Goal: Download file/media

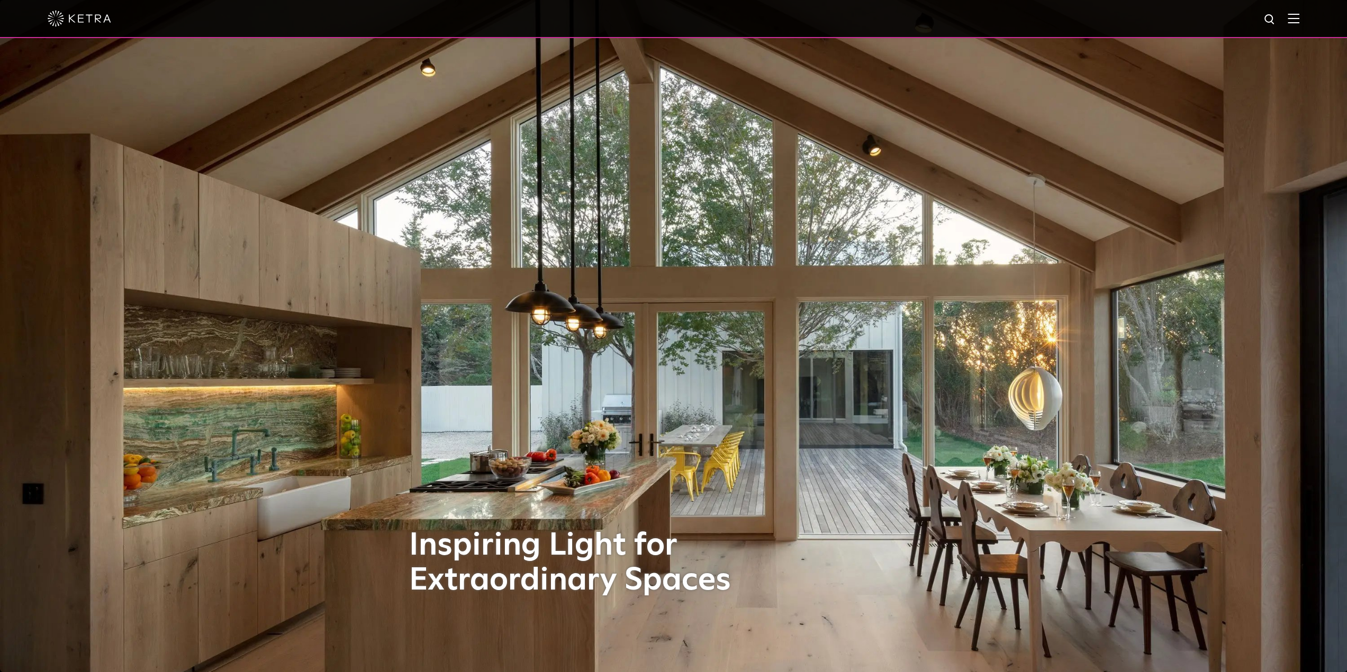
click at [1311, 13] on div at bounding box center [673, 19] width 1347 height 38
click at [1299, 15] on img at bounding box center [1293, 18] width 12 height 10
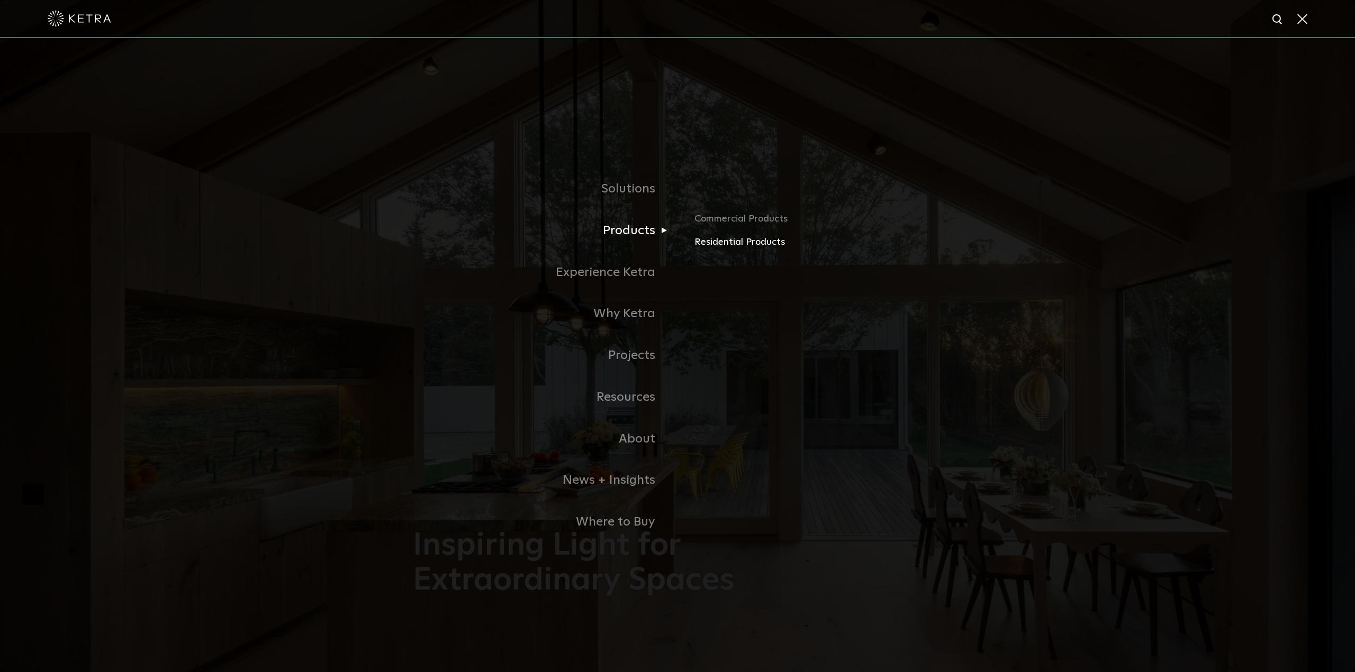
click at [726, 248] on link "Residential Products" at bounding box center [818, 242] width 248 height 15
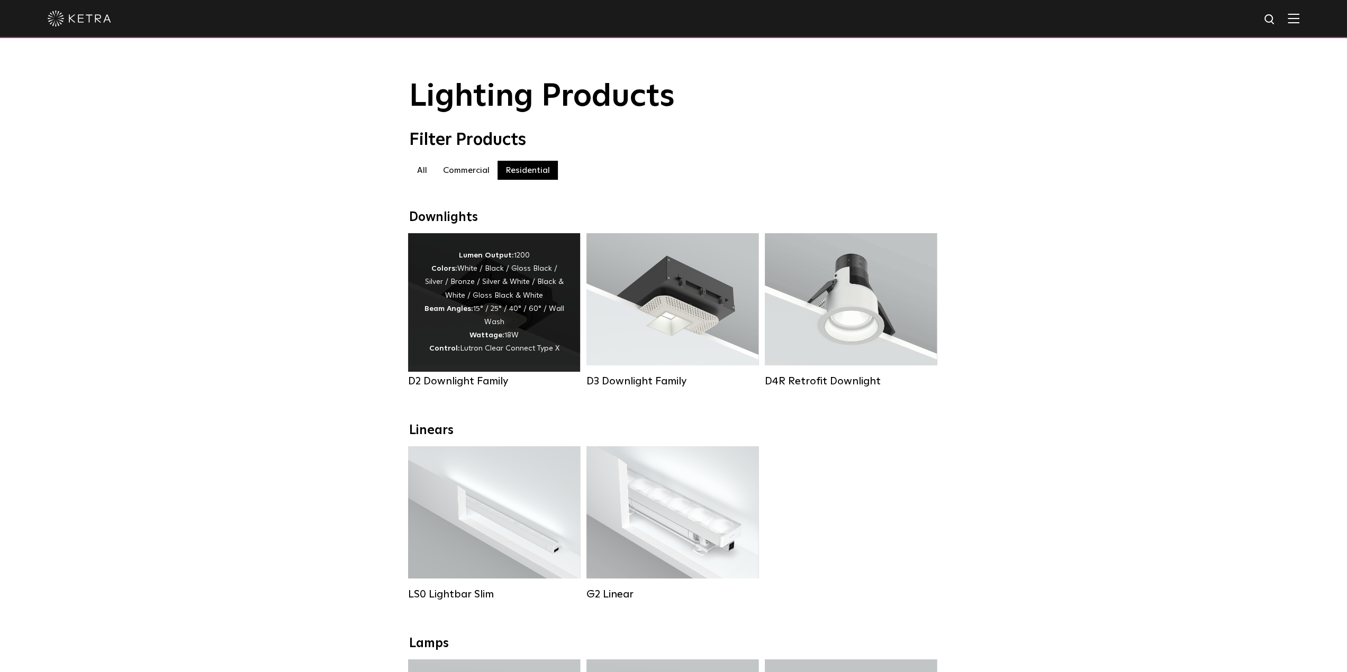
click at [480, 313] on div "Lumen Output: 1200 Colors: White / Black / Gloss Black / Silver / Bronze / Silv…" at bounding box center [494, 302] width 140 height 107
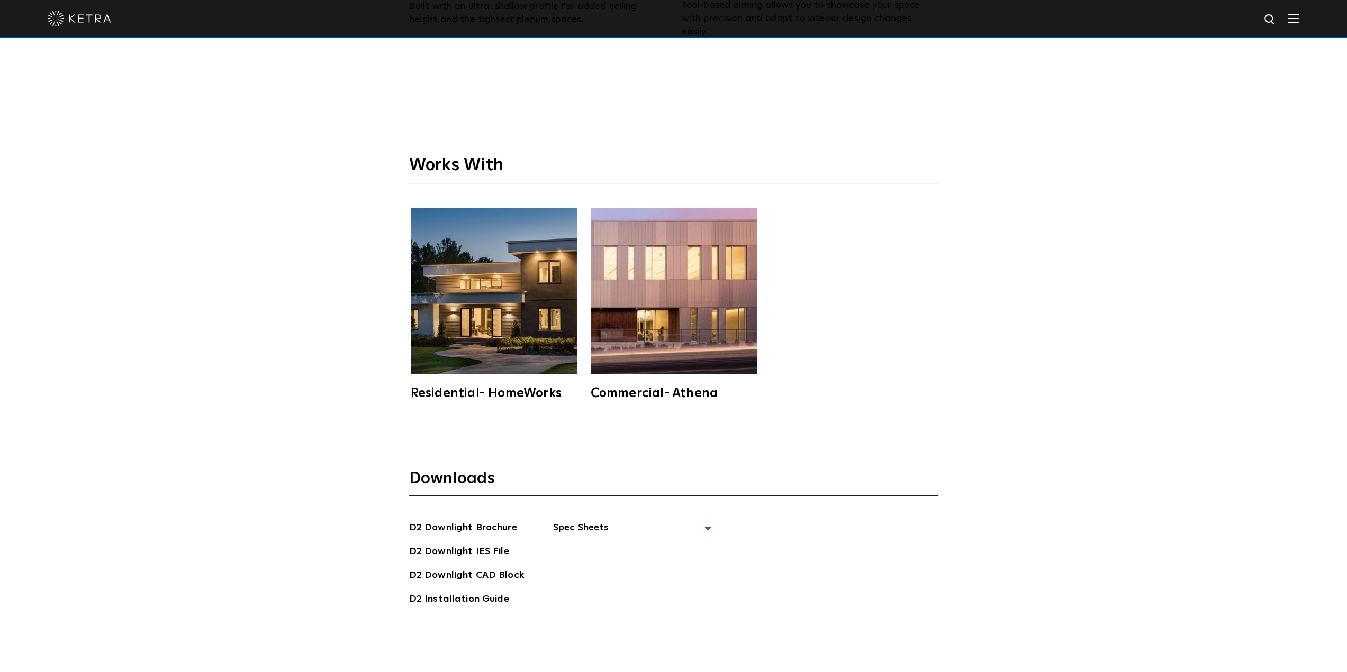
scroll to position [3382, 0]
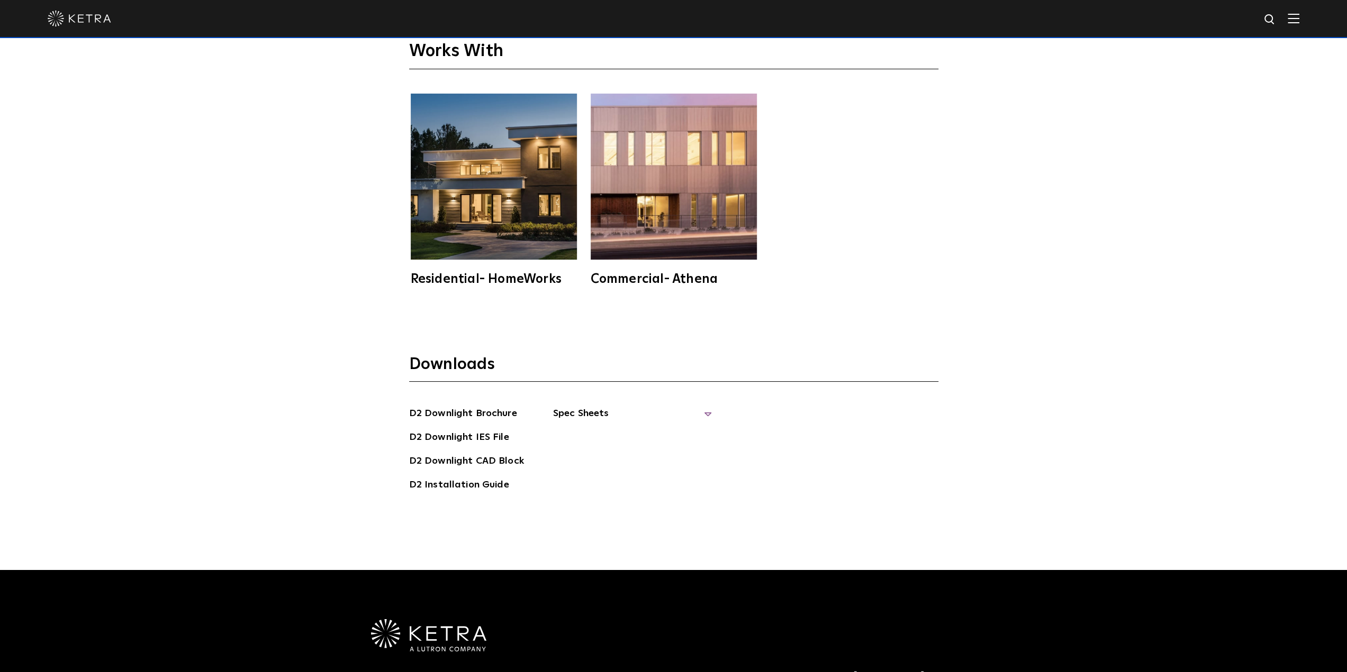
click at [613, 406] on span "Spec Sheets" at bounding box center [632, 417] width 159 height 23
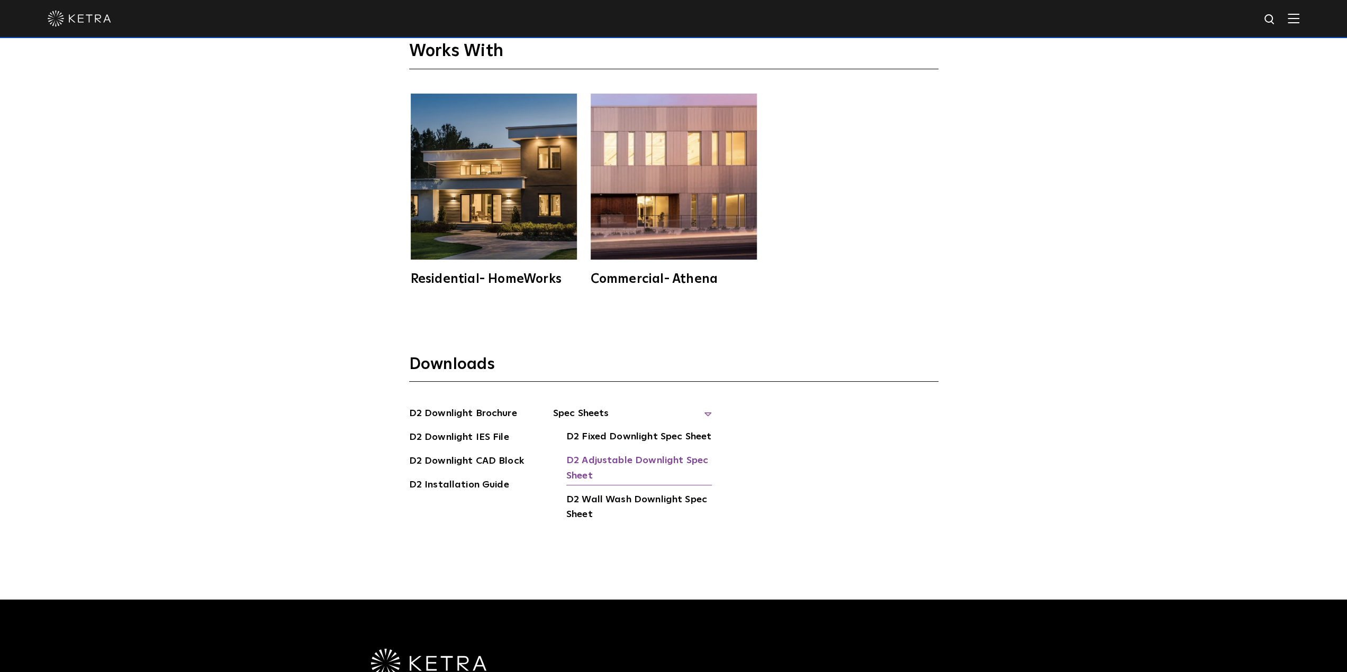
click at [622, 453] on link "D2 Adjustable Downlight Spec Sheet" at bounding box center [639, 469] width 146 height 32
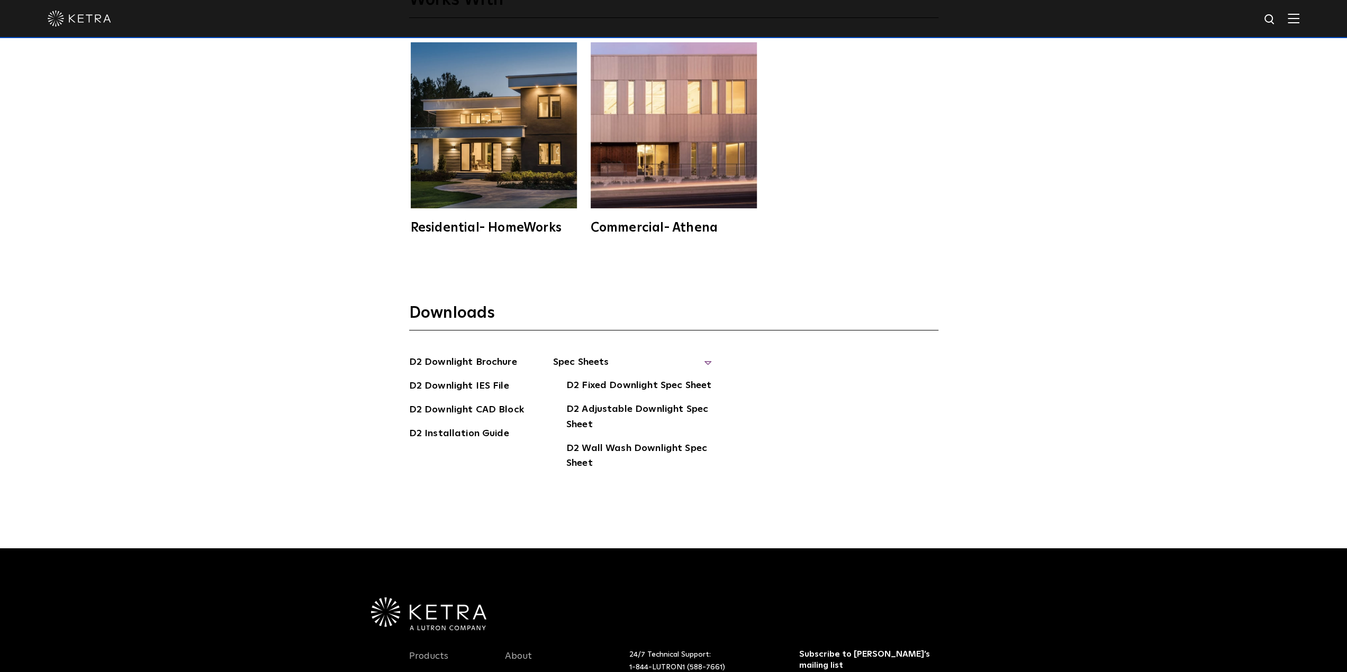
scroll to position [3434, 0]
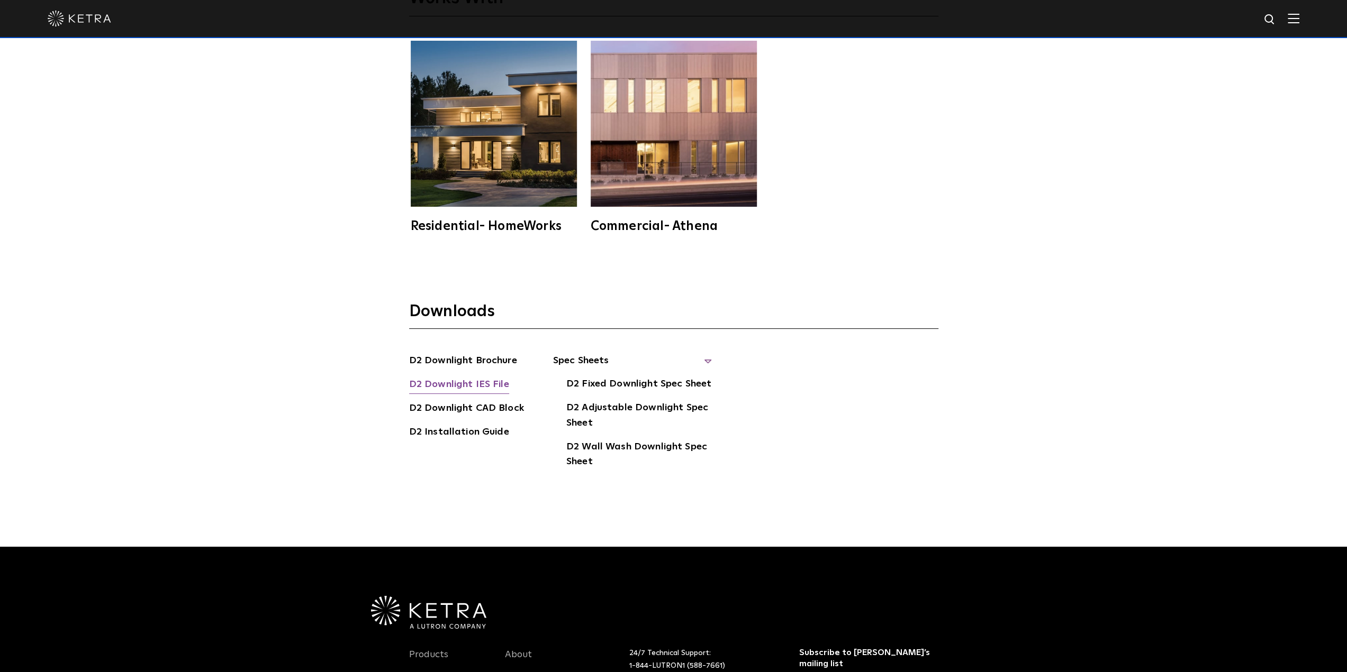
click at [477, 377] on link "D2 Downlight IES File" at bounding box center [459, 385] width 100 height 17
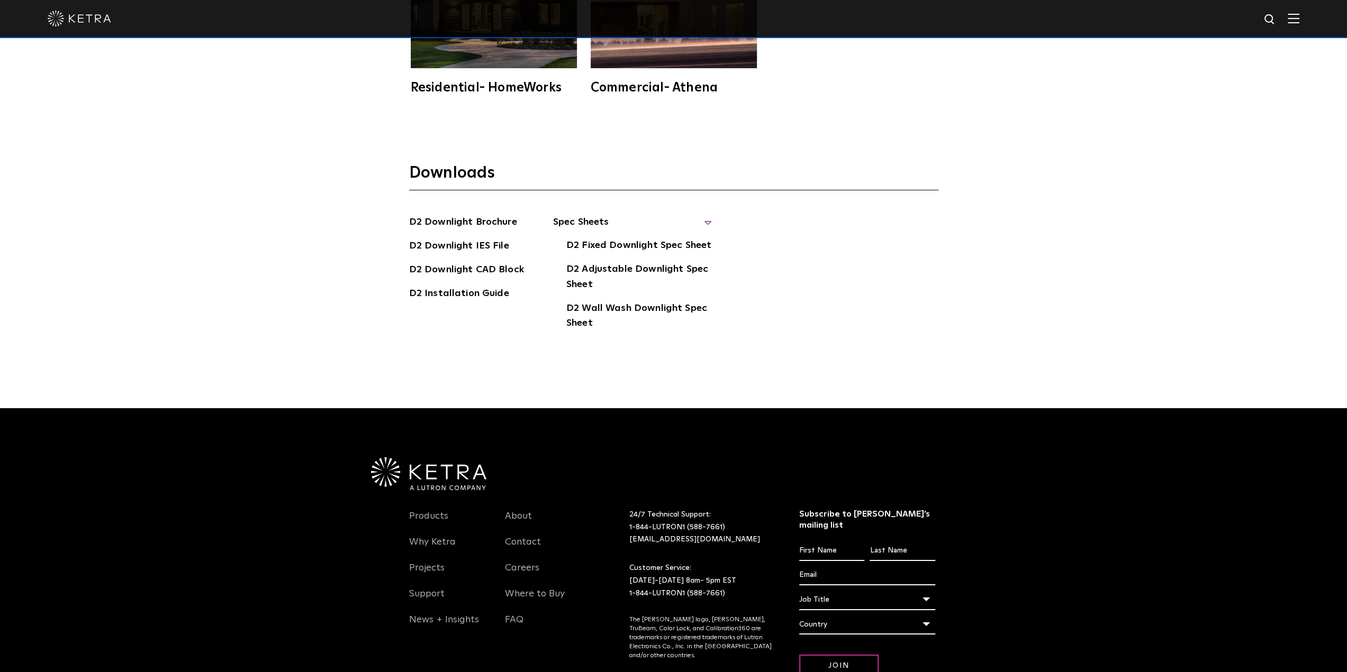
scroll to position [3593, 0]
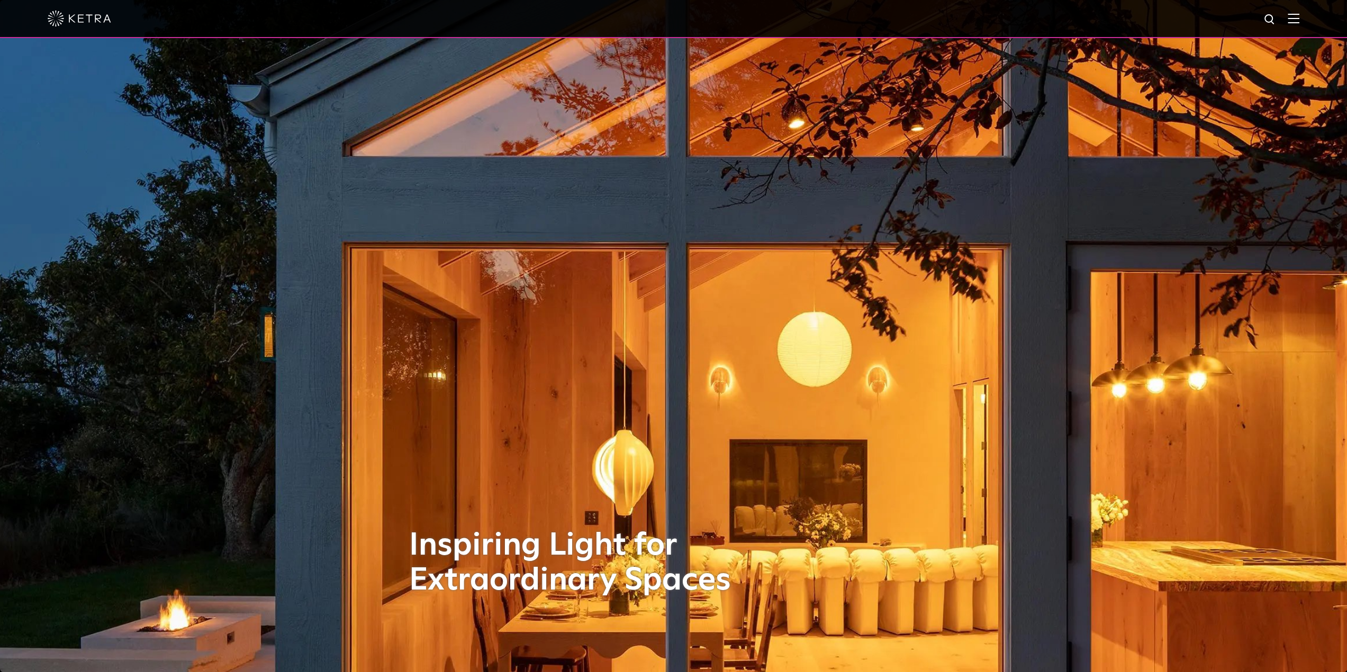
click at [1298, 24] on div at bounding box center [673, 18] width 1251 height 37
click at [1299, 19] on img at bounding box center [1293, 18] width 12 height 10
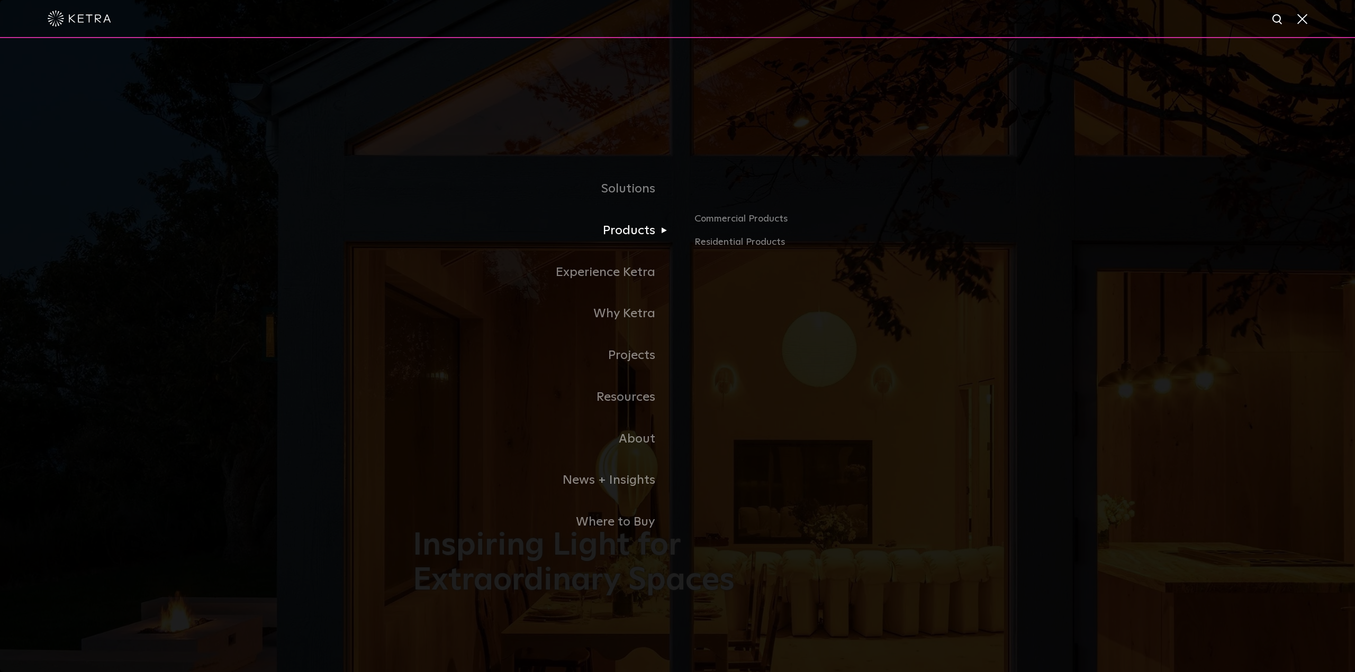
click at [644, 226] on link "Products" at bounding box center [545, 231] width 265 height 42
